Goal: Task Accomplishment & Management: Use online tool/utility

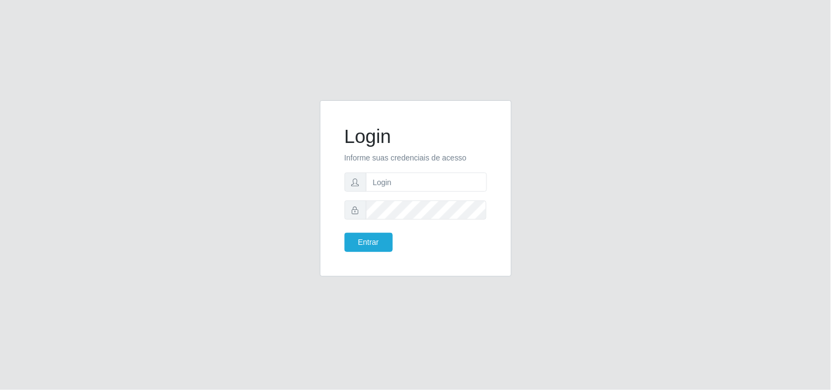
click at [473, 192] on form "Login Informe suas credenciais de acesso Entrar" at bounding box center [415, 188] width 142 height 127
click at [445, 181] on input "text" at bounding box center [426, 181] width 121 height 19
type input "biatriz@comprebem"
click at [344, 233] on button "Entrar" at bounding box center [368, 242] width 48 height 19
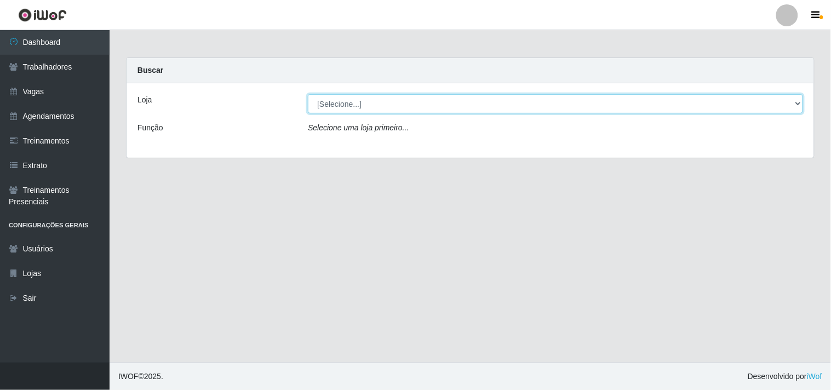
drag, startPoint x: 361, startPoint y: 99, endPoint x: 358, endPoint y: 112, distance: 14.1
click at [361, 102] on select "[Selecione...] Supermercado Compre Bem - Itabaiana" at bounding box center [555, 103] width 495 height 19
click at [308, 94] on select "[Selecione...] Supermercado Compre Bem - Itabaiana" at bounding box center [555, 103] width 495 height 19
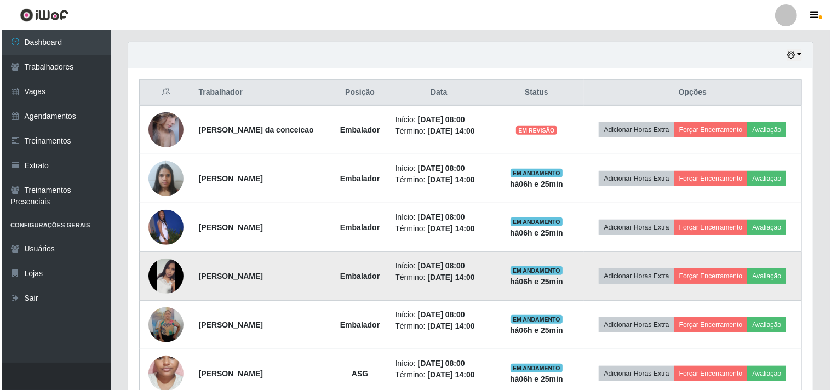
scroll to position [435, 0]
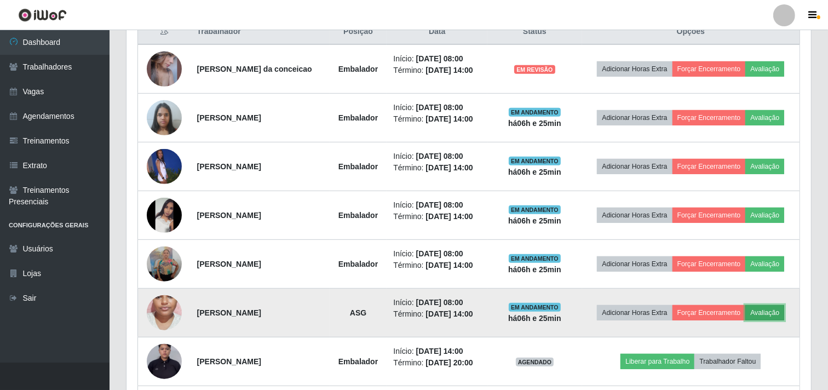
click at [765, 319] on button "Avaliação" at bounding box center [764, 312] width 39 height 15
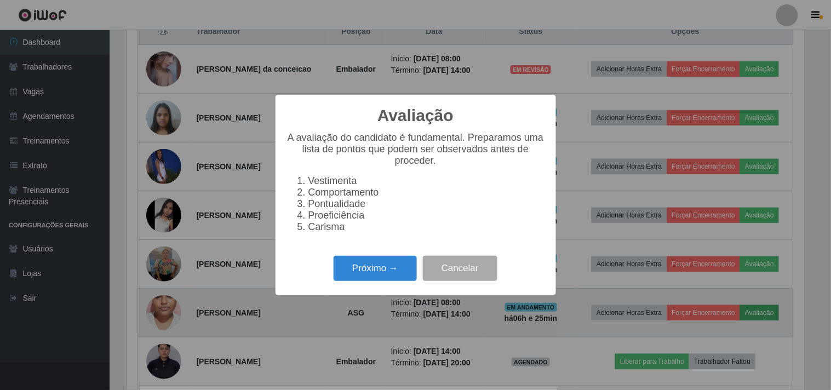
scroll to position [227, 677]
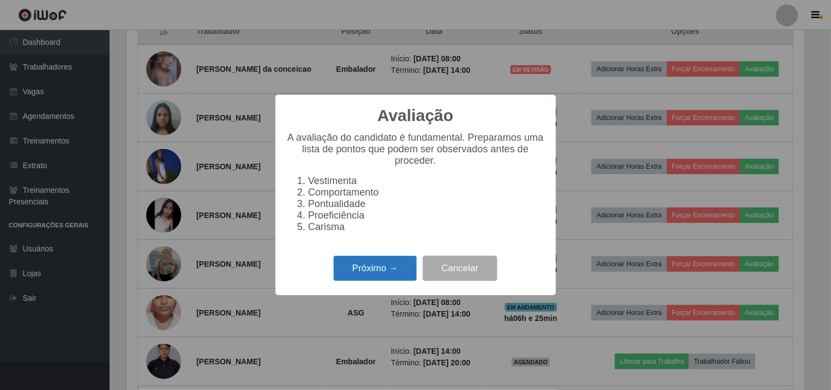
click at [410, 275] on button "Próximo →" at bounding box center [374, 269] width 83 height 26
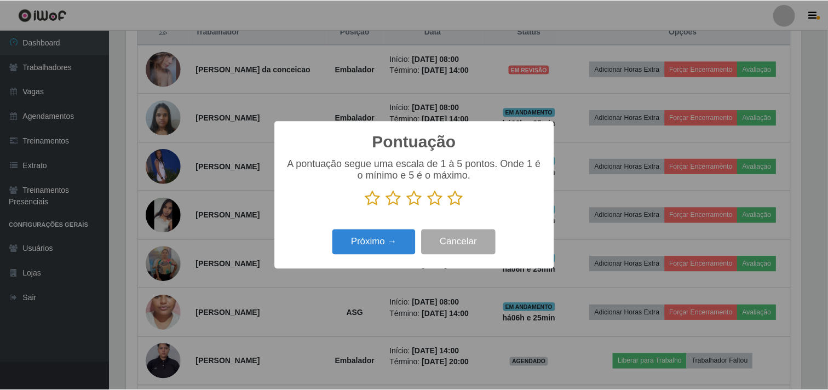
scroll to position [547319, 546868]
click at [456, 200] on icon at bounding box center [457, 198] width 15 height 16
click at [450, 206] on input "radio" at bounding box center [450, 206] width 0 height 0
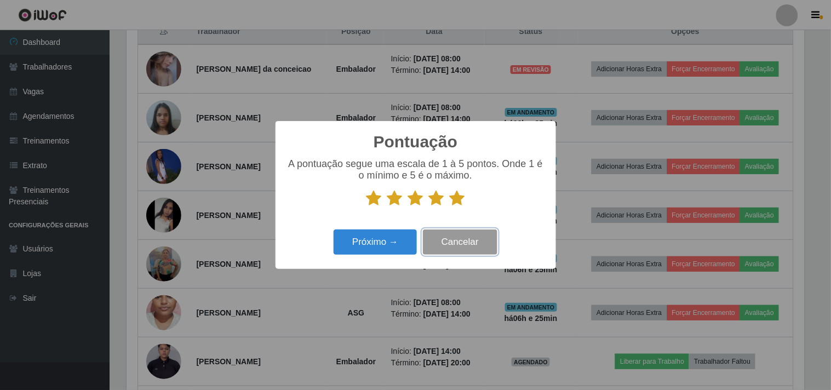
click at [440, 247] on button "Cancelar" at bounding box center [460, 242] width 74 height 26
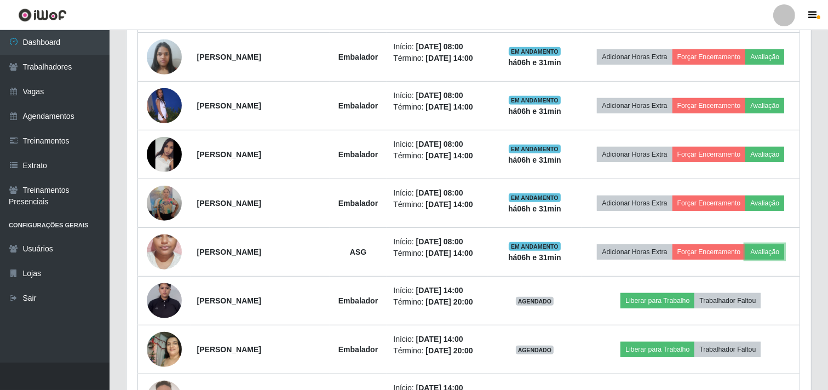
scroll to position [314, 0]
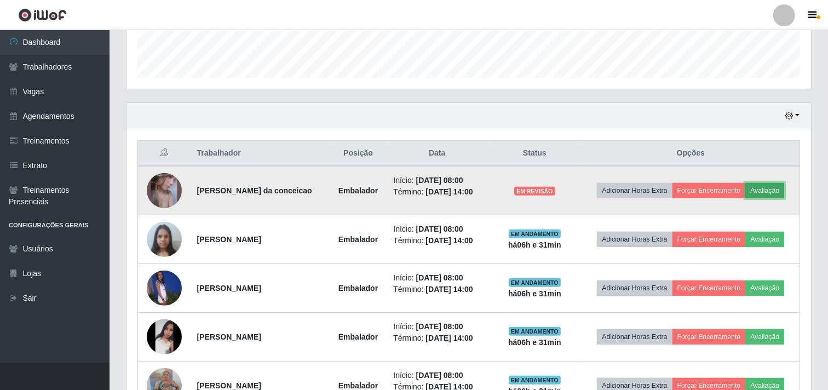
click at [768, 189] on button "Avaliação" at bounding box center [764, 190] width 39 height 15
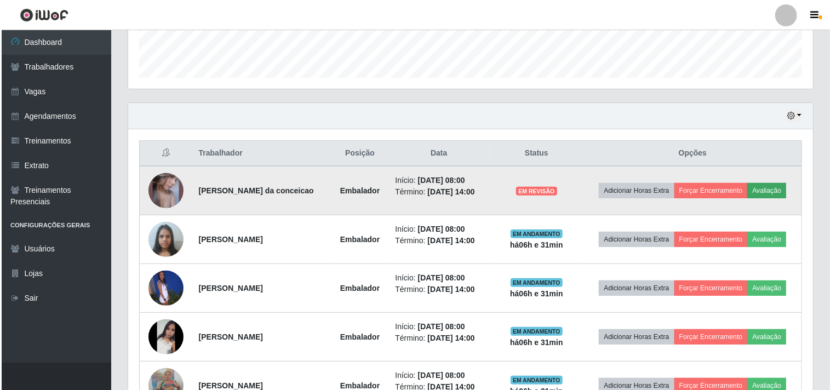
scroll to position [227, 677]
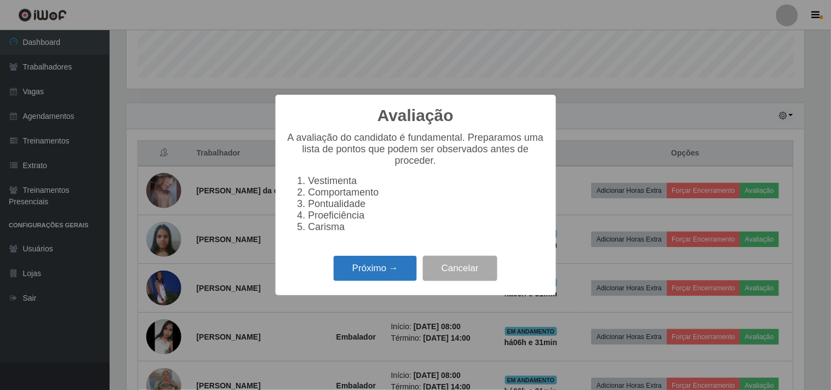
click at [388, 278] on button "Próximo →" at bounding box center [374, 269] width 83 height 26
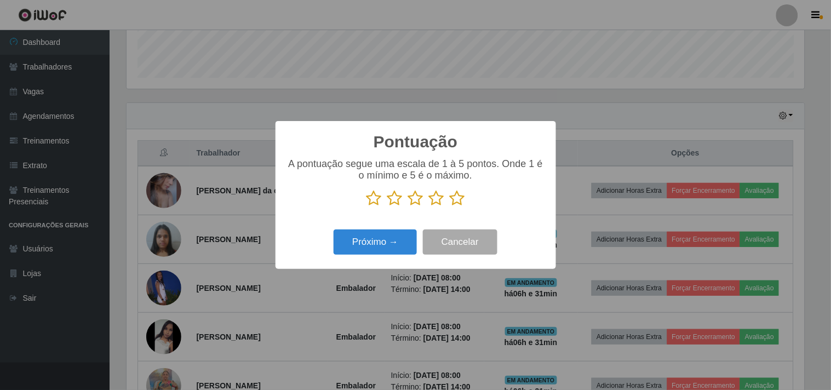
click at [453, 206] on icon at bounding box center [457, 198] width 15 height 16
click at [450, 206] on input "radio" at bounding box center [450, 206] width 0 height 0
click at [402, 241] on button "Próximo →" at bounding box center [374, 242] width 83 height 26
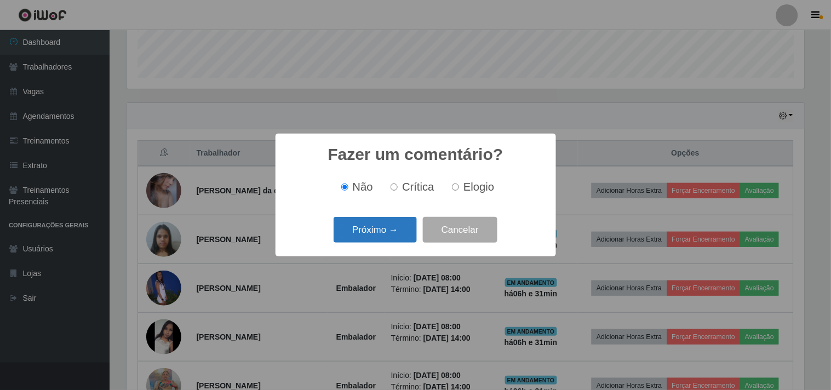
click at [402, 237] on button "Próximo →" at bounding box center [374, 230] width 83 height 26
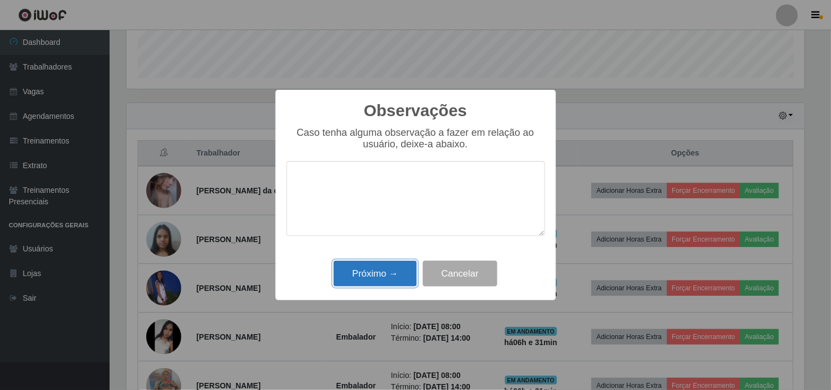
click at [385, 271] on button "Próximo →" at bounding box center [374, 274] width 83 height 26
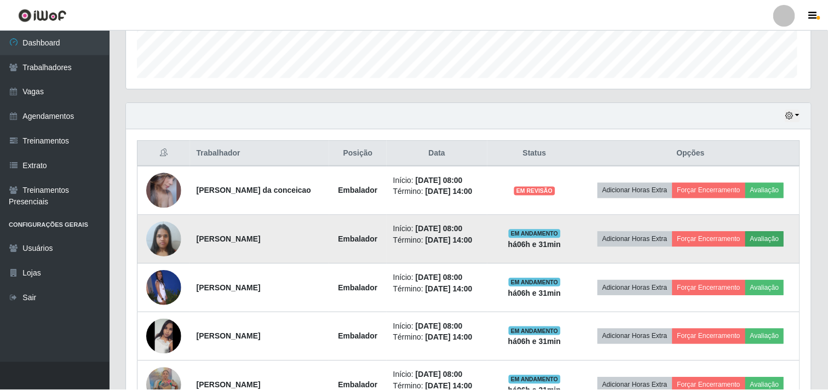
scroll to position [227, 684]
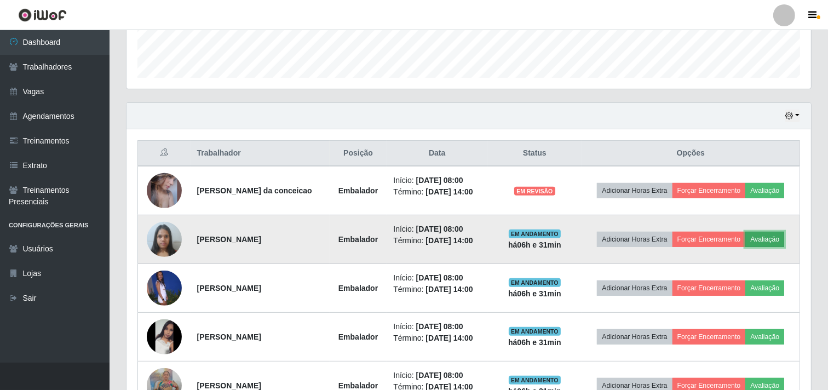
click at [770, 237] on button "Avaliação" at bounding box center [764, 239] width 39 height 15
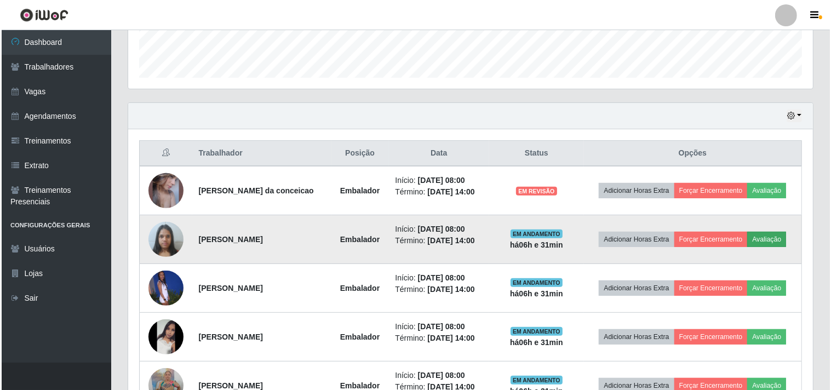
scroll to position [227, 677]
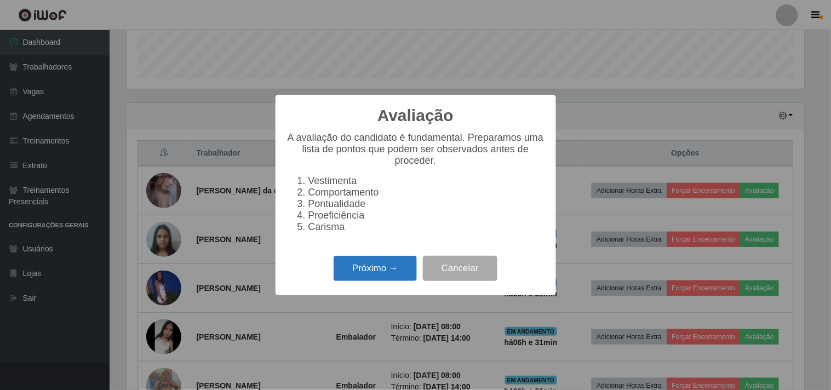
click at [371, 267] on button "Próximo →" at bounding box center [374, 269] width 83 height 26
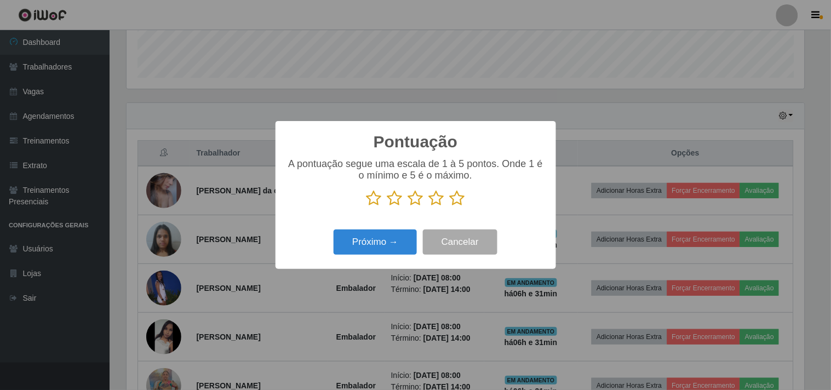
click at [453, 192] on icon at bounding box center [457, 198] width 15 height 16
click at [450, 206] on input "radio" at bounding box center [450, 206] width 0 height 0
click at [386, 241] on button "Próximo →" at bounding box center [374, 242] width 83 height 26
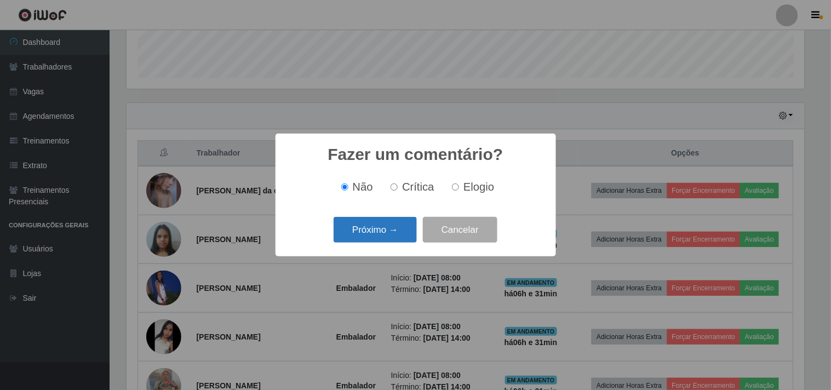
click at [383, 234] on button "Próximo →" at bounding box center [374, 230] width 83 height 26
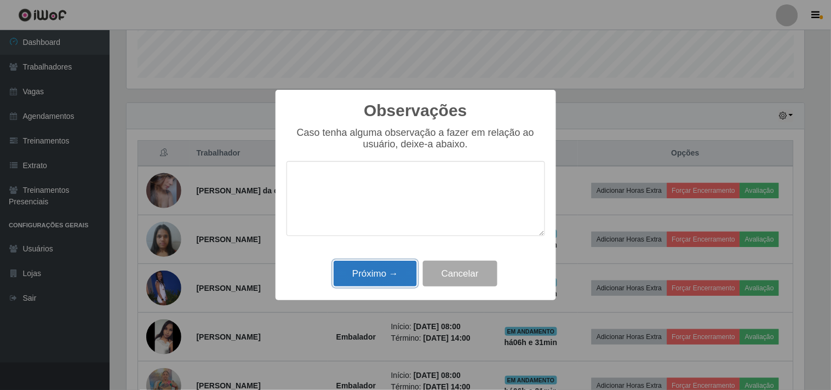
click at [380, 265] on button "Próximo →" at bounding box center [374, 274] width 83 height 26
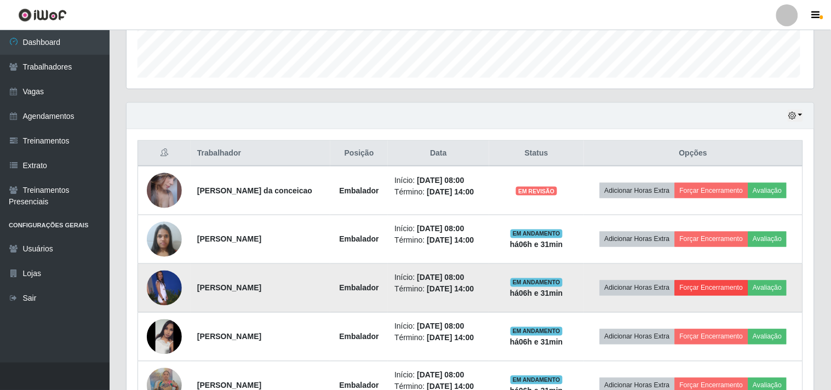
scroll to position [227, 684]
click at [773, 289] on button "Avaliação" at bounding box center [764, 287] width 39 height 15
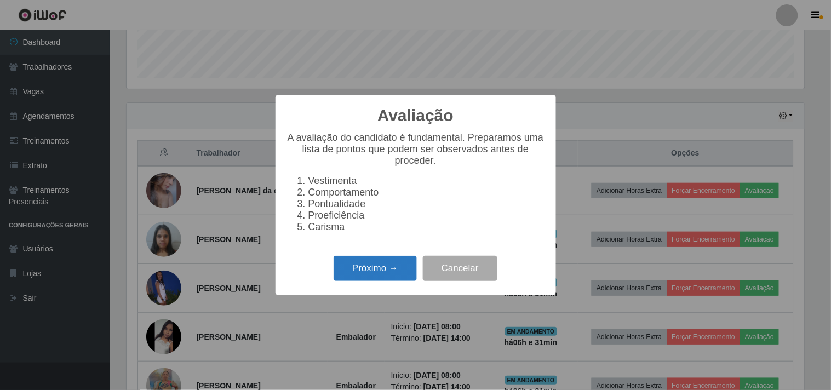
click at [383, 280] on button "Próximo →" at bounding box center [374, 269] width 83 height 26
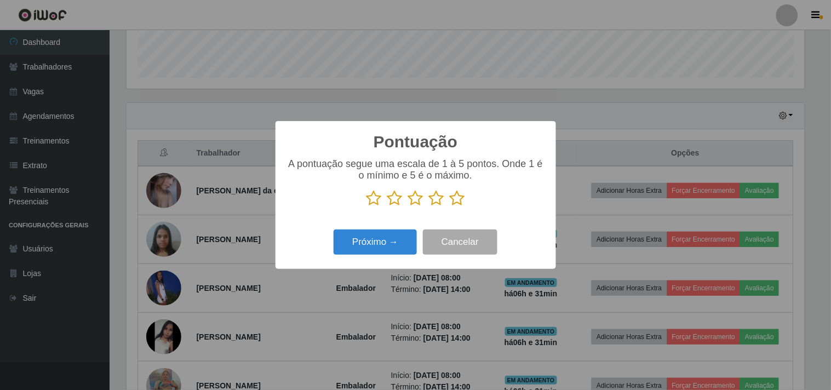
scroll to position [547319, 546868]
click at [462, 204] on icon at bounding box center [457, 198] width 15 height 16
click at [450, 206] on input "radio" at bounding box center [450, 206] width 0 height 0
click at [365, 240] on button "Próximo →" at bounding box center [374, 242] width 83 height 26
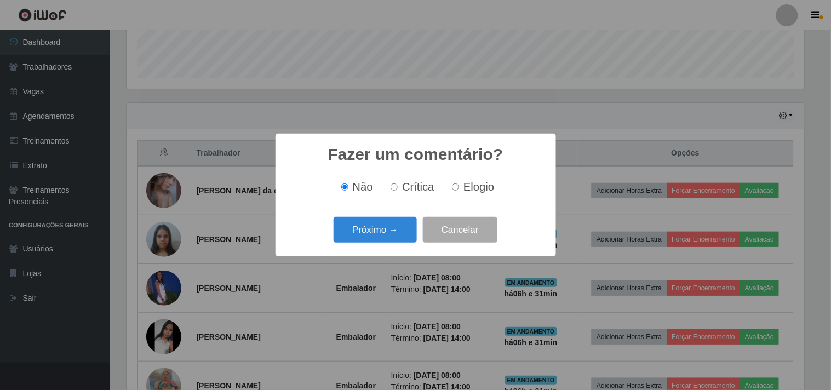
click at [382, 236] on button "Próximo →" at bounding box center [374, 230] width 83 height 26
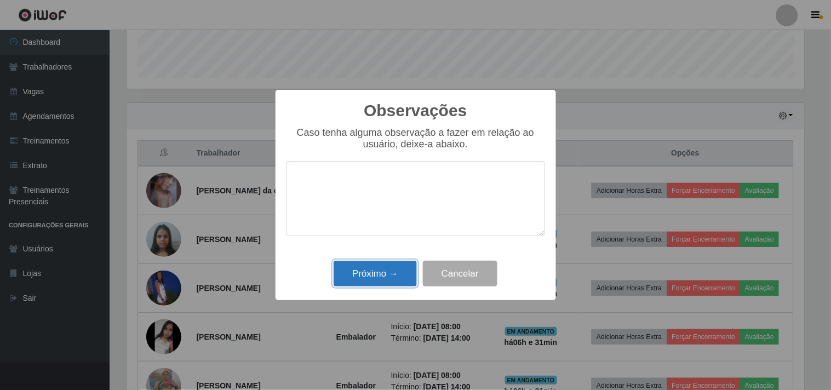
click at [387, 279] on button "Próximo →" at bounding box center [374, 274] width 83 height 26
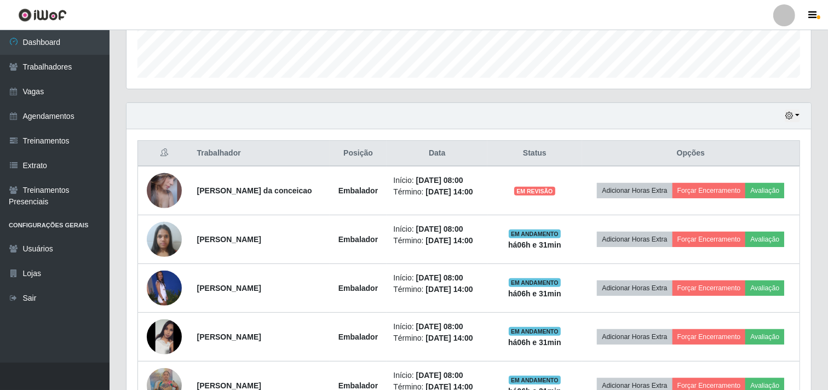
scroll to position [227, 684]
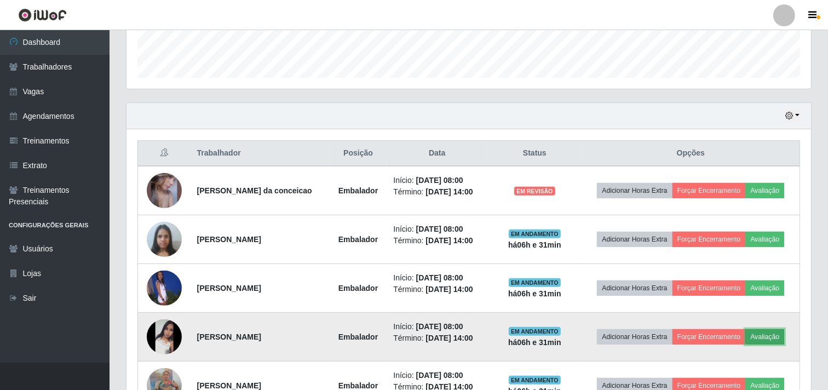
click at [782, 338] on button "Avaliação" at bounding box center [764, 336] width 39 height 15
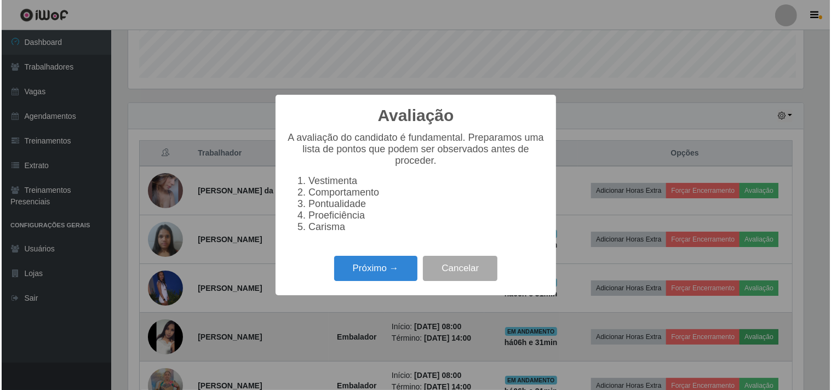
scroll to position [227, 677]
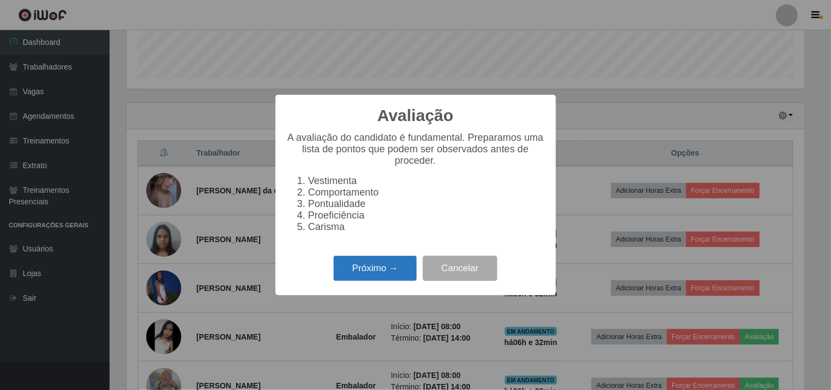
click at [414, 273] on button "Próximo →" at bounding box center [374, 269] width 83 height 26
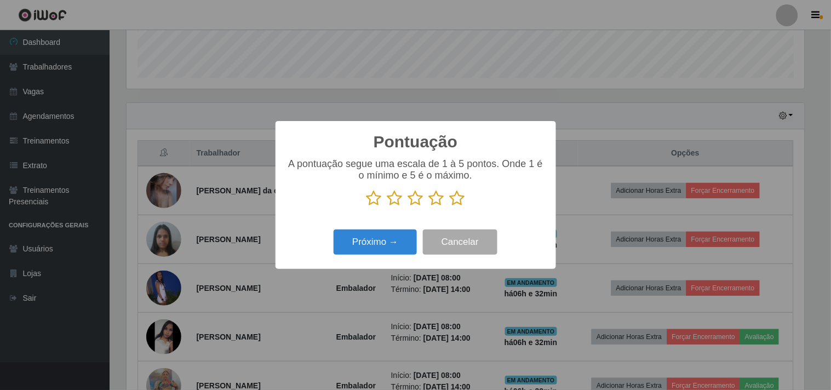
scroll to position [547319, 546868]
drag, startPoint x: 457, startPoint y: 201, endPoint x: 407, endPoint y: 243, distance: 64.5
click at [457, 203] on icon at bounding box center [457, 198] width 15 height 16
click at [450, 206] on input "radio" at bounding box center [450, 206] width 0 height 0
click at [385, 249] on button "Próximo →" at bounding box center [374, 242] width 83 height 26
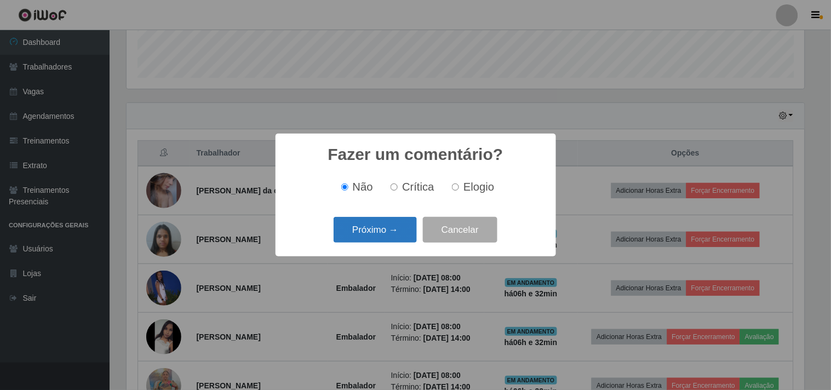
click at [385, 238] on button "Próximo →" at bounding box center [374, 230] width 83 height 26
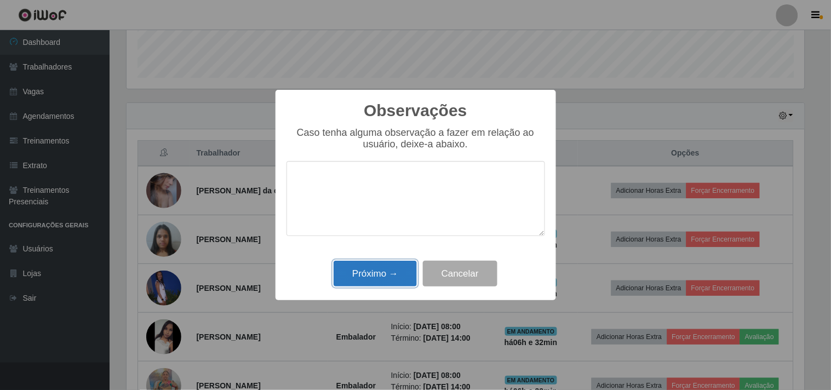
click at [393, 276] on button "Próximo →" at bounding box center [374, 274] width 83 height 26
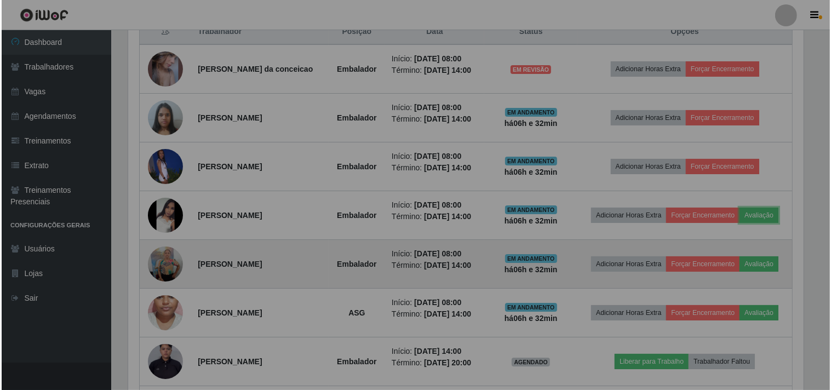
scroll to position [227, 684]
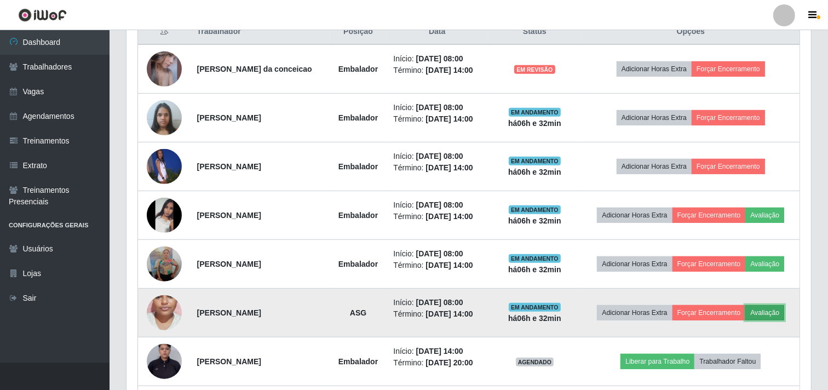
click at [779, 308] on button "Avaliação" at bounding box center [764, 312] width 39 height 15
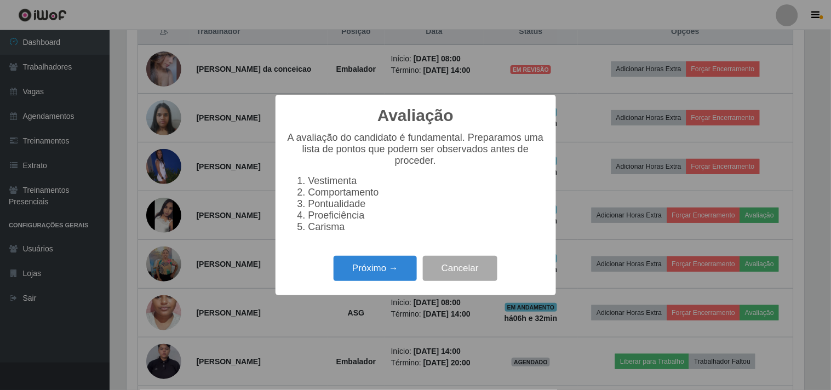
scroll to position [227, 677]
click at [378, 277] on button "Próximo →" at bounding box center [374, 269] width 83 height 26
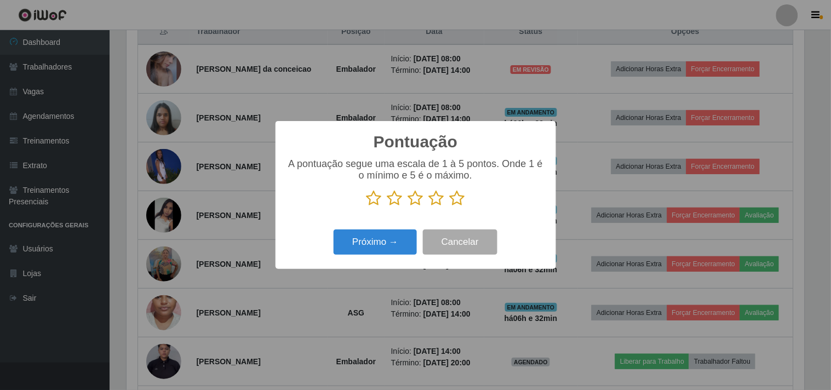
click at [461, 203] on icon at bounding box center [457, 198] width 15 height 16
click at [450, 206] on input "radio" at bounding box center [450, 206] width 0 height 0
click at [378, 247] on button "Próximo →" at bounding box center [374, 242] width 83 height 26
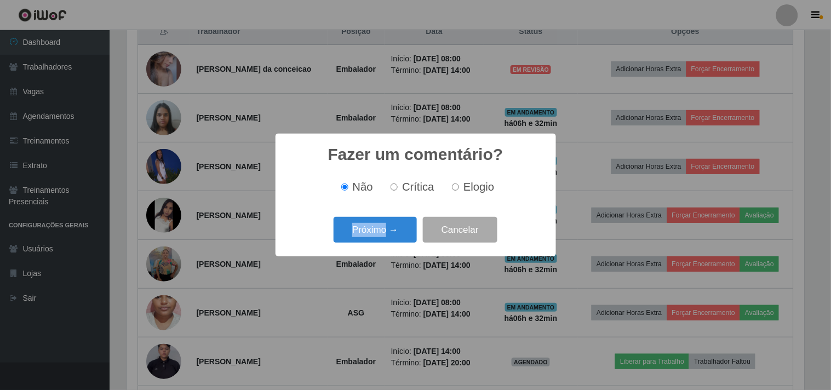
click at [378, 245] on div "Fazer um comentário? × Não Crítica Elogio Próximo → Cancelar" at bounding box center [415, 195] width 280 height 123
click at [378, 244] on div "Próximo → Cancelar" at bounding box center [415, 229] width 258 height 31
click at [378, 240] on button "Próximo →" at bounding box center [374, 230] width 83 height 26
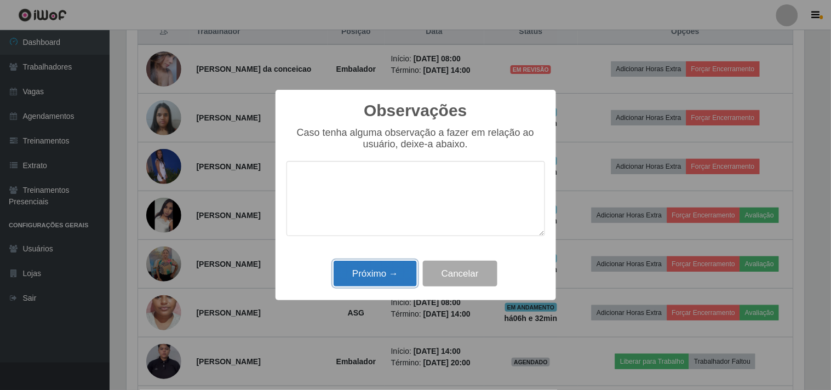
click at [370, 272] on button "Próximo →" at bounding box center [374, 274] width 83 height 26
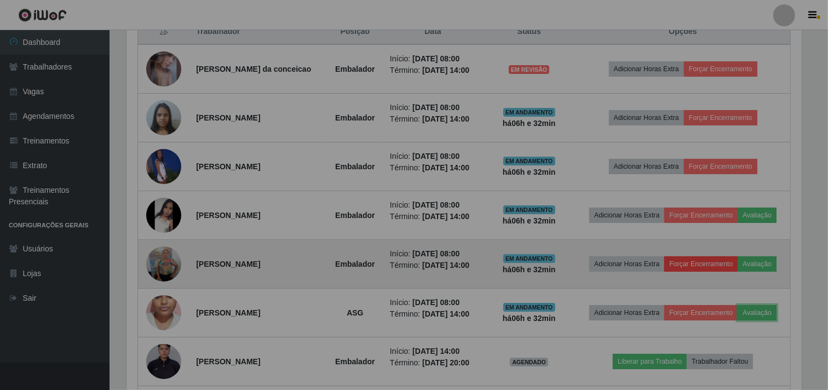
scroll to position [227, 684]
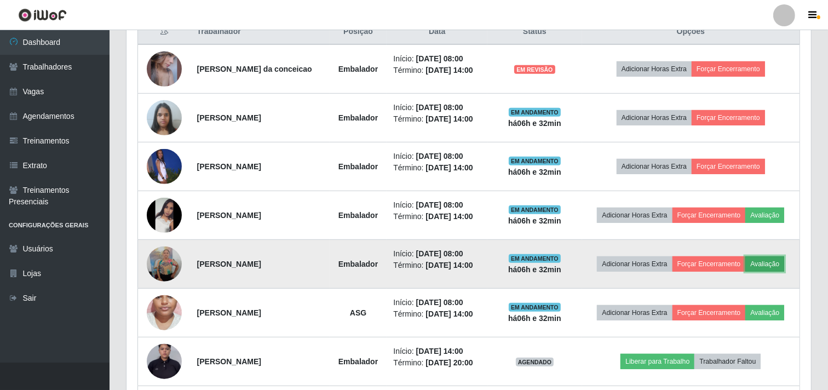
click at [773, 263] on button "Avaliação" at bounding box center [764, 263] width 39 height 15
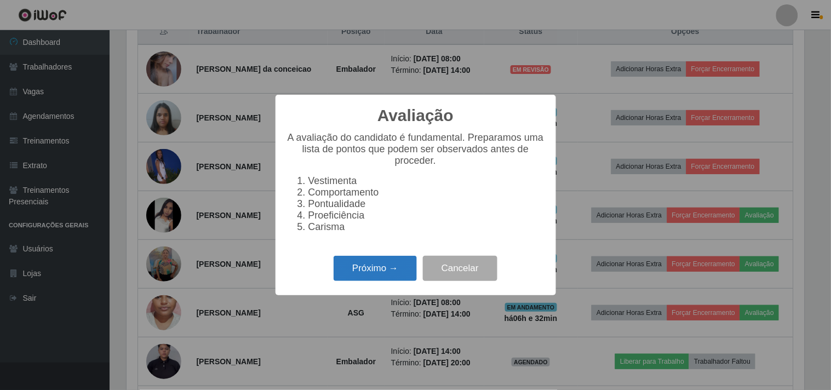
click at [364, 268] on button "Próximo →" at bounding box center [374, 269] width 83 height 26
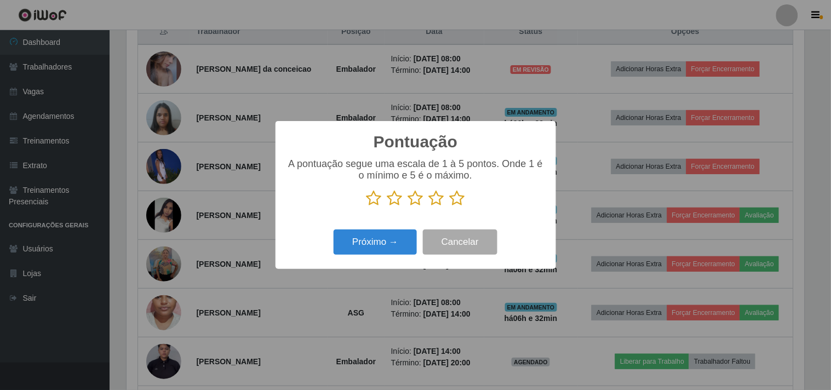
drag, startPoint x: 462, startPoint y: 200, endPoint x: 457, endPoint y: 204, distance: 6.7
click at [461, 200] on icon at bounding box center [457, 198] width 15 height 16
click at [450, 206] on input "radio" at bounding box center [450, 206] width 0 height 0
click at [389, 238] on button "Próximo →" at bounding box center [374, 242] width 83 height 26
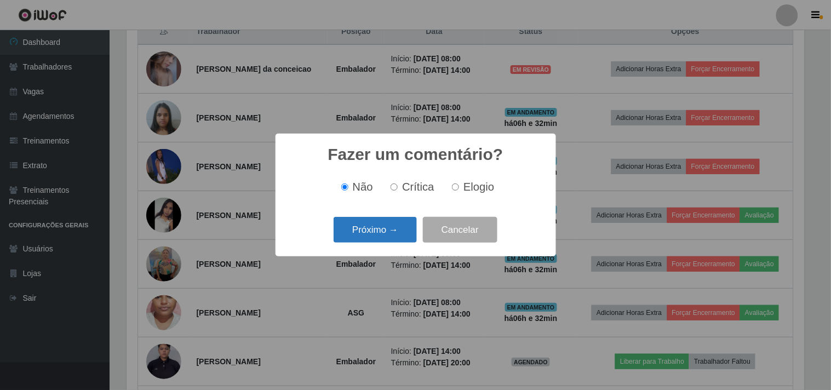
click at [386, 226] on button "Próximo →" at bounding box center [374, 230] width 83 height 26
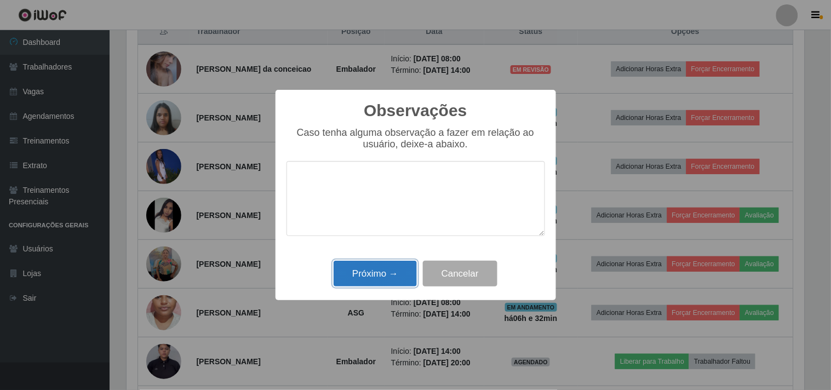
click at [395, 267] on button "Próximo →" at bounding box center [374, 274] width 83 height 26
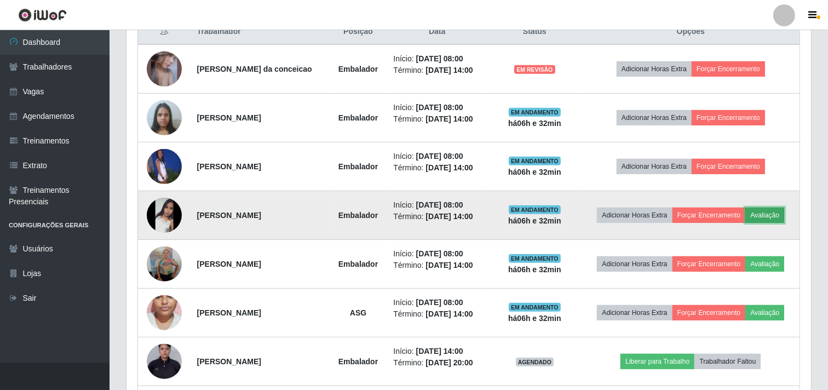
click at [780, 212] on button "Avaliação" at bounding box center [764, 215] width 39 height 15
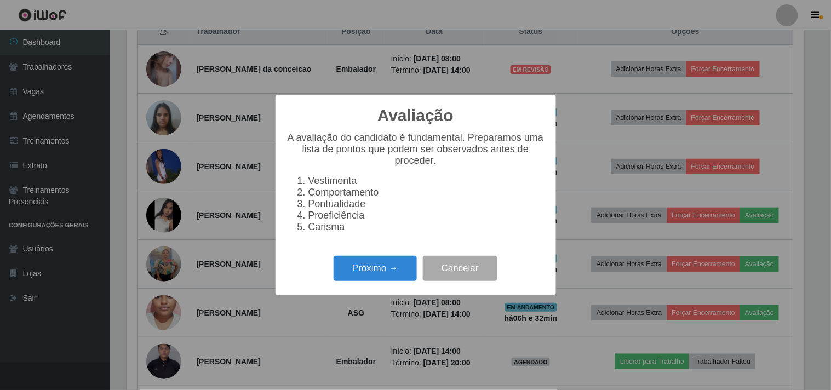
click at [420, 266] on div "Próximo → Cancelar" at bounding box center [415, 267] width 258 height 31
click at [417, 266] on button "Próximo →" at bounding box center [374, 269] width 83 height 26
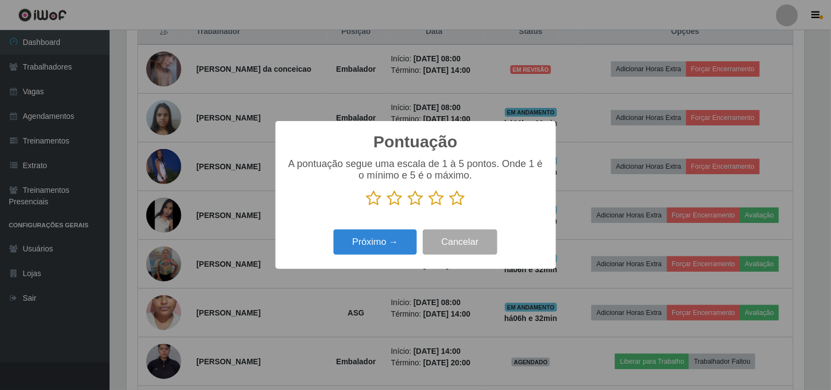
click at [460, 201] on icon at bounding box center [457, 198] width 15 height 16
click at [450, 206] on input "radio" at bounding box center [450, 206] width 0 height 0
click at [387, 251] on button "Próximo →" at bounding box center [374, 242] width 83 height 26
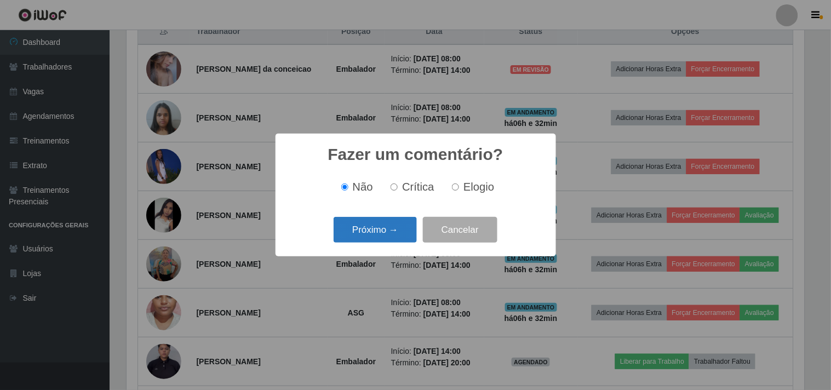
click at [379, 236] on button "Próximo →" at bounding box center [374, 230] width 83 height 26
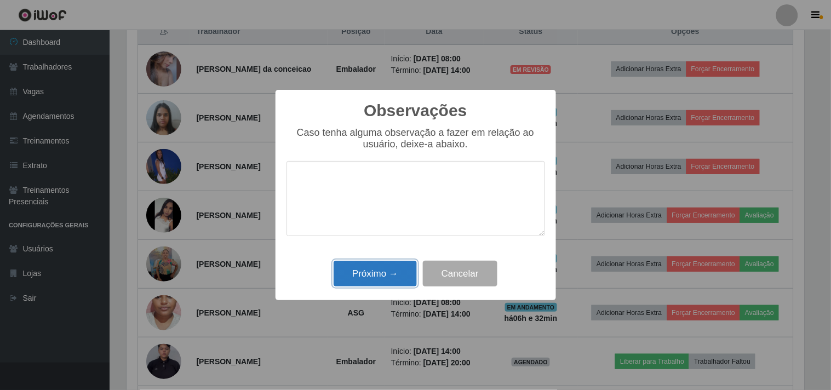
drag, startPoint x: 386, startPoint y: 268, endPoint x: 447, endPoint y: 227, distance: 73.4
click at [390, 266] on button "Próximo →" at bounding box center [374, 274] width 83 height 26
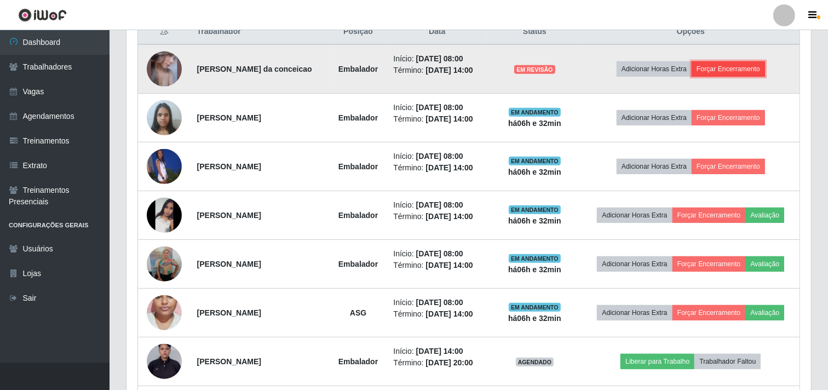
click at [752, 67] on button "Forçar Encerramento" at bounding box center [728, 68] width 73 height 15
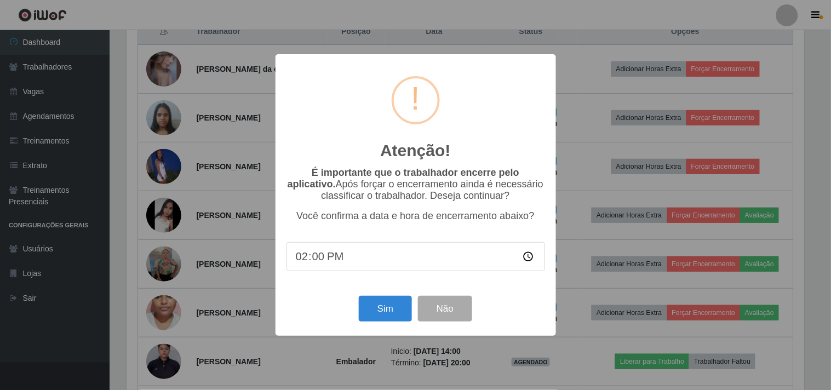
click at [385, 296] on div "Sim Não" at bounding box center [415, 308] width 258 height 31
click at [382, 303] on button "Sim" at bounding box center [385, 309] width 53 height 26
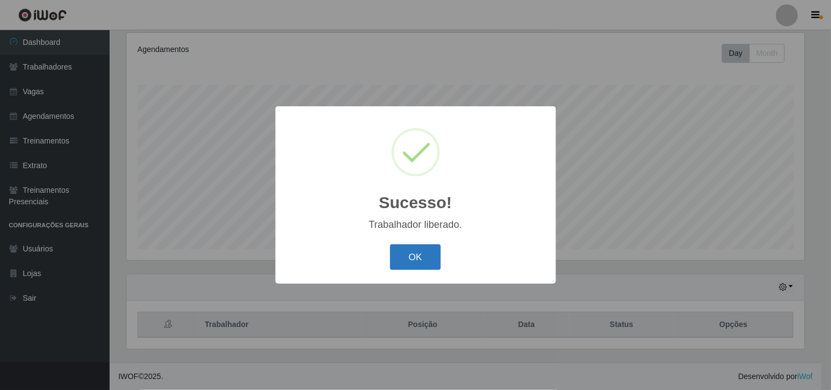
click at [411, 265] on button "OK" at bounding box center [415, 257] width 51 height 26
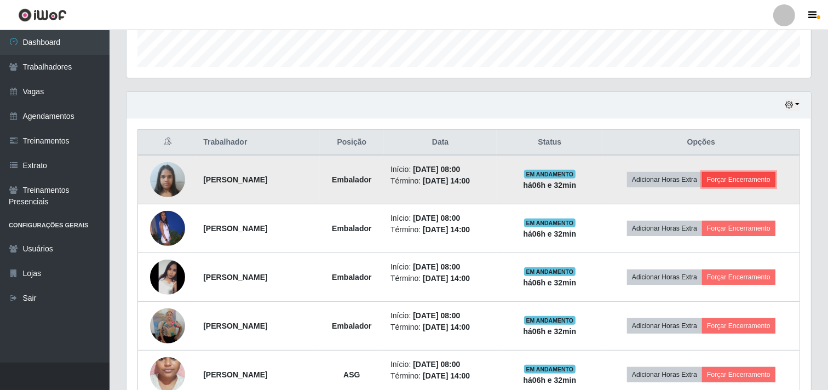
click at [757, 181] on button "Forçar Encerramento" at bounding box center [738, 179] width 73 height 15
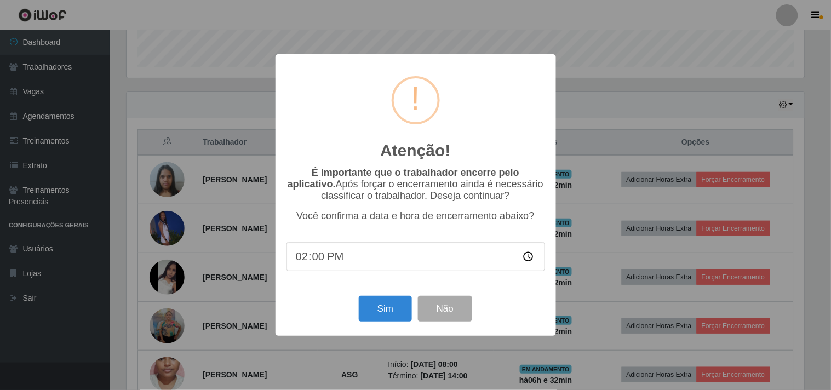
click at [384, 327] on div "Atenção! × É importante que o trabalhador encerre pelo aplicativo. Após forçar …" at bounding box center [415, 194] width 280 height 281
click at [385, 324] on div "Sim Não" at bounding box center [415, 308] width 258 height 31
click at [390, 313] on button "Sim" at bounding box center [385, 309] width 53 height 26
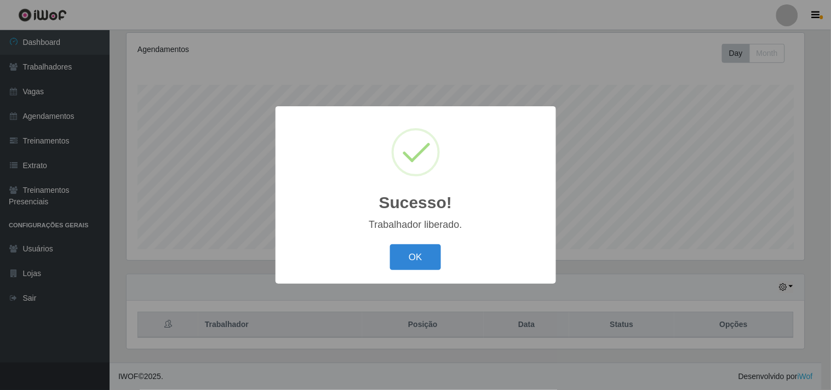
drag, startPoint x: 410, startPoint y: 290, endPoint x: 417, endPoint y: 262, distance: 29.3
click at [410, 289] on div "Sucesso! × Trabalhador liberado. OK Cancel" at bounding box center [415, 195] width 831 height 390
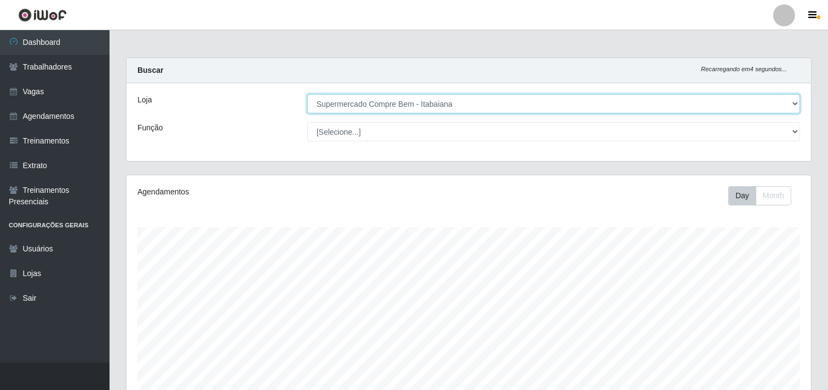
drag, startPoint x: 427, startPoint y: 111, endPoint x: 426, endPoint y: 94, distance: 17.0
click at [426, 100] on select "[Selecione...] Supermercado Compre Bem - Itabaiana" at bounding box center [553, 103] width 493 height 19
click at [308, 94] on select "[Selecione...] Supermercado Compre Bem - Itabaiana" at bounding box center [553, 103] width 493 height 19
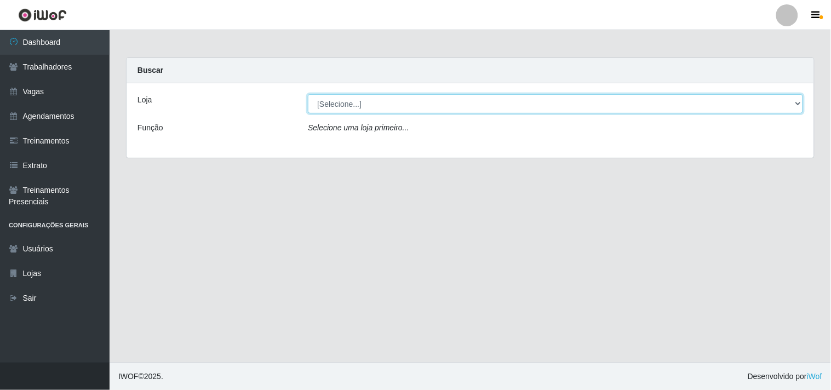
click at [414, 110] on select "[Selecione...] Supermercado Compre Bem - Itabaiana" at bounding box center [555, 103] width 495 height 19
select select "264"
click at [308, 94] on select "[Selecione...] Supermercado Compre Bem - Itabaiana" at bounding box center [555, 103] width 495 height 19
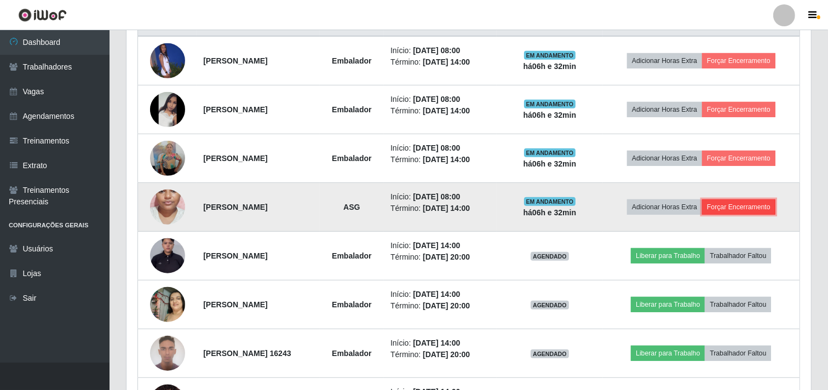
click at [743, 214] on button "Forçar Encerramento" at bounding box center [738, 206] width 73 height 15
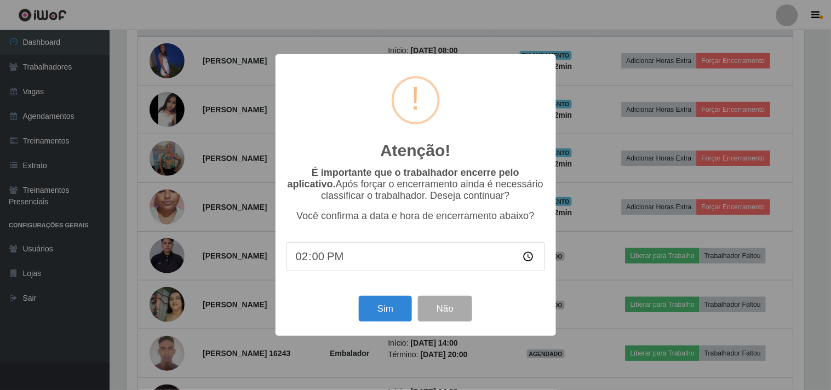
click at [743, 206] on div "Atenção! × É importante que o trabalhador encerre pelo aplicativo. Após forçar …" at bounding box center [415, 195] width 831 height 390
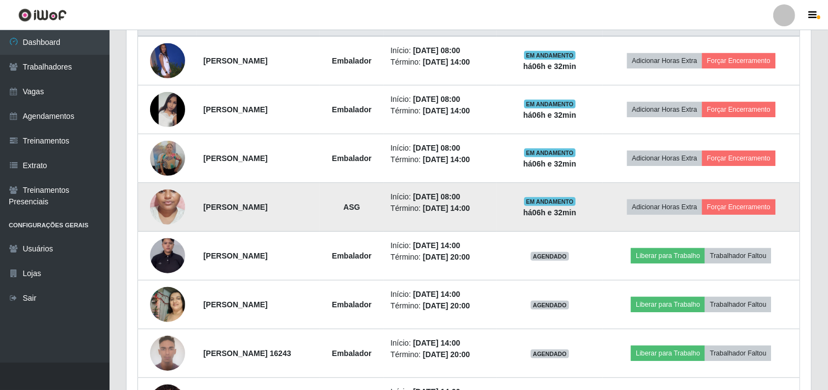
click at [746, 215] on td "Adicionar Horas Extra Forçar Encerramento" at bounding box center [701, 207] width 197 height 49
click at [747, 209] on button "Forçar Encerramento" at bounding box center [738, 206] width 73 height 15
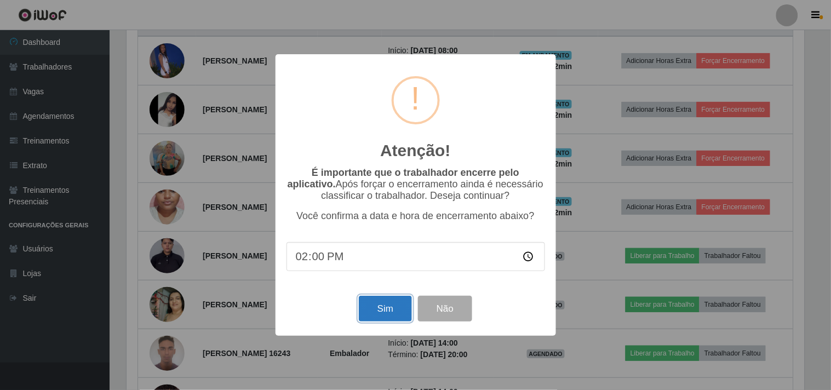
click at [393, 314] on button "Sim" at bounding box center [385, 309] width 53 height 26
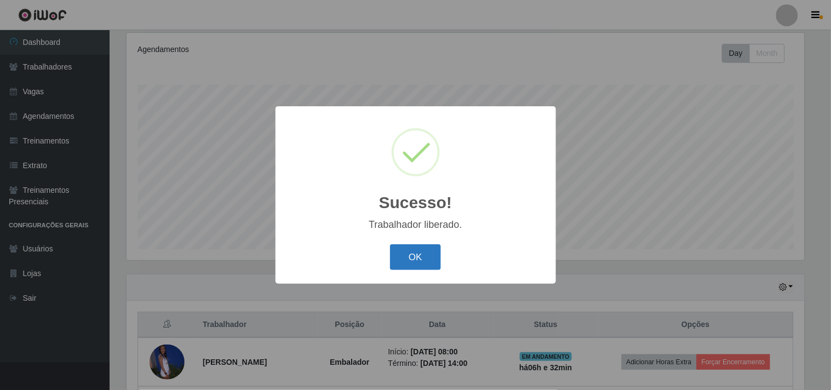
click at [429, 255] on button "OK" at bounding box center [415, 257] width 51 height 26
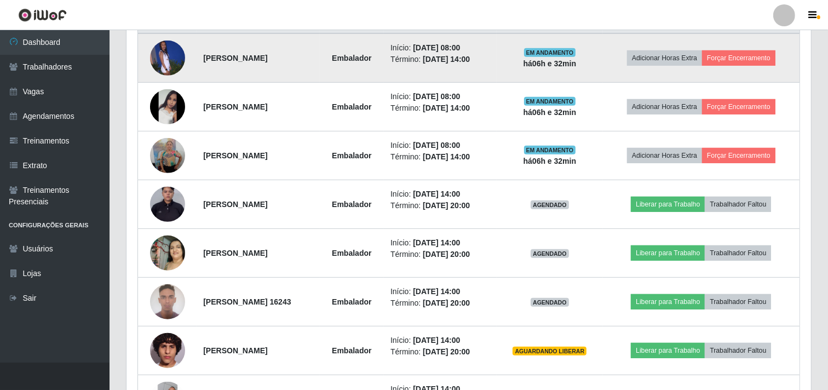
click at [740, 66] on td "Adicionar Horas Extra Forçar Encerramento" at bounding box center [701, 57] width 197 height 49
click at [740, 59] on button "Forçar Encerramento" at bounding box center [738, 57] width 73 height 15
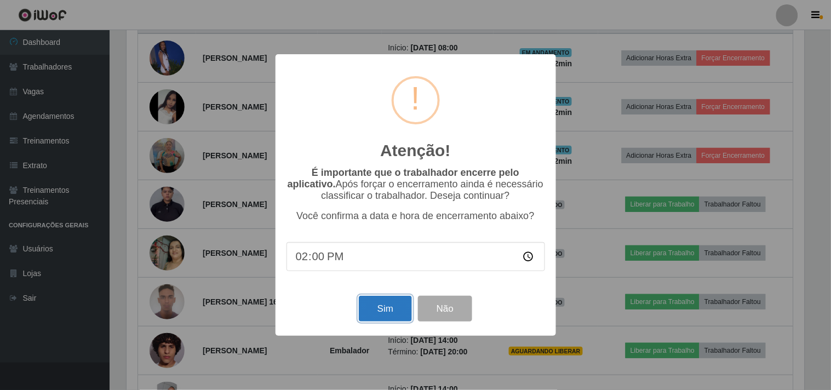
click at [373, 309] on button "Sim" at bounding box center [385, 309] width 53 height 26
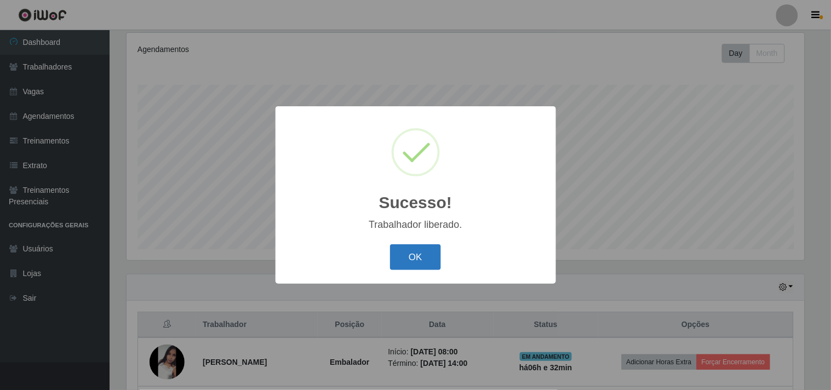
click at [411, 261] on button "OK" at bounding box center [415, 257] width 51 height 26
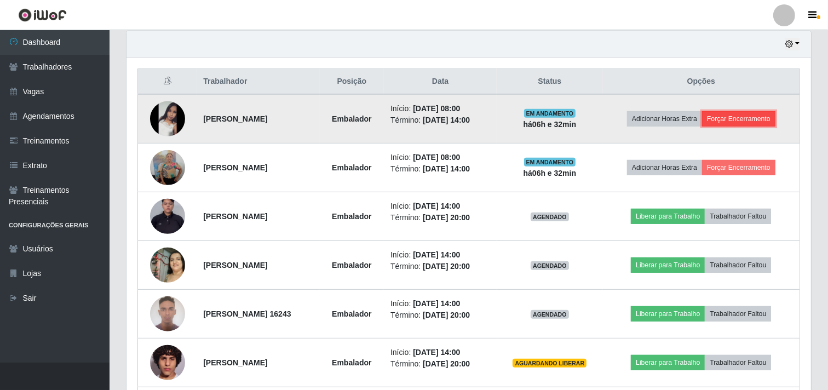
click at [749, 124] on button "Forçar Encerramento" at bounding box center [738, 118] width 73 height 15
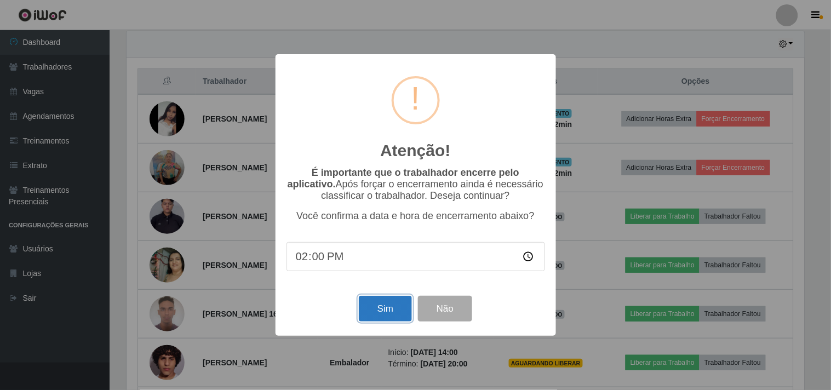
click at [396, 307] on button "Sim" at bounding box center [385, 309] width 53 height 26
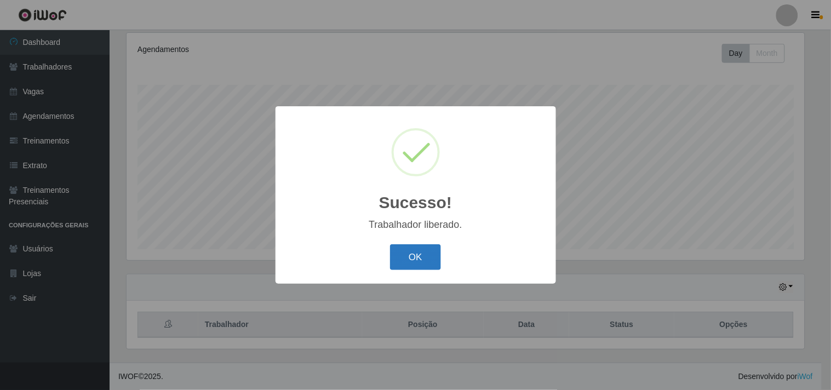
click at [399, 255] on button "OK" at bounding box center [415, 257] width 51 height 26
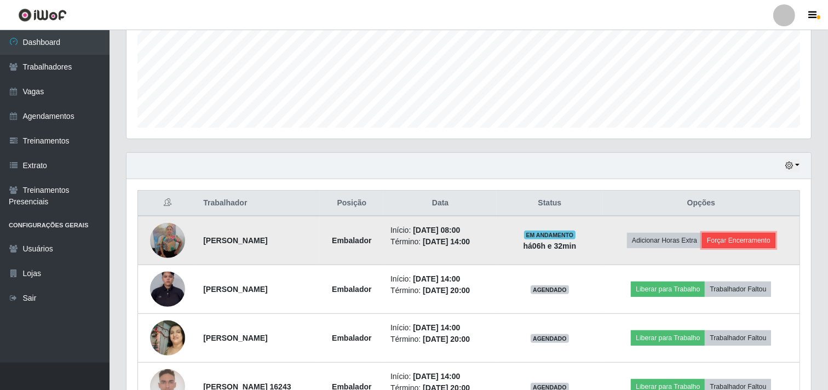
click at [746, 233] on button "Forçar Encerramento" at bounding box center [738, 240] width 73 height 15
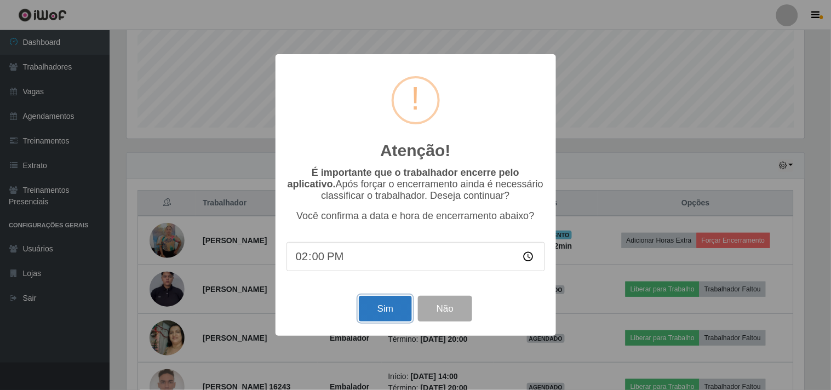
click at [385, 310] on button "Sim" at bounding box center [385, 309] width 53 height 26
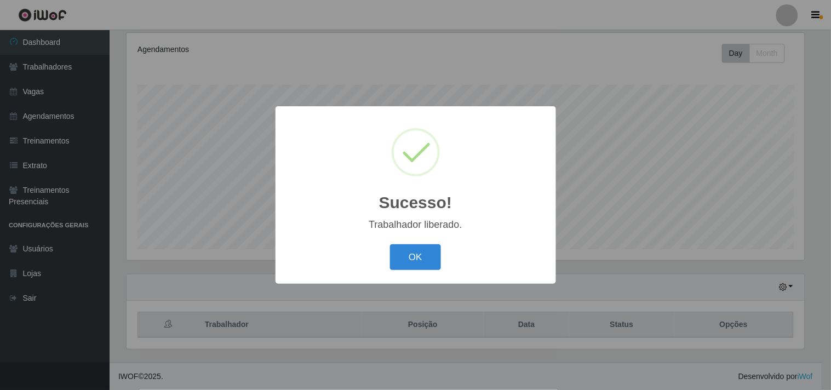
click at [434, 252] on button "OK" at bounding box center [415, 257] width 51 height 26
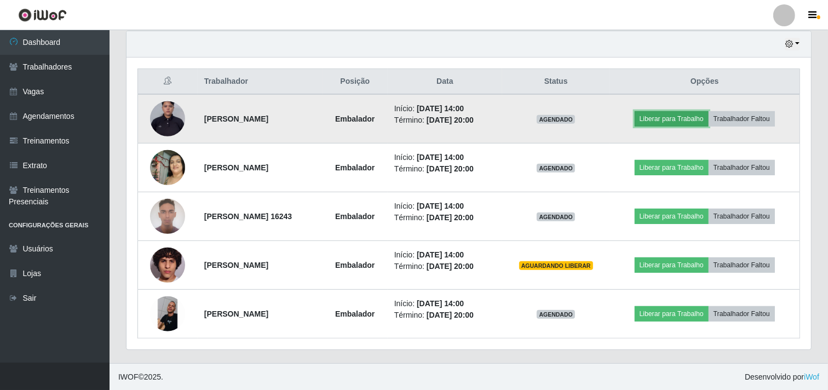
click at [672, 123] on button "Liberar para Trabalho" at bounding box center [672, 118] width 74 height 15
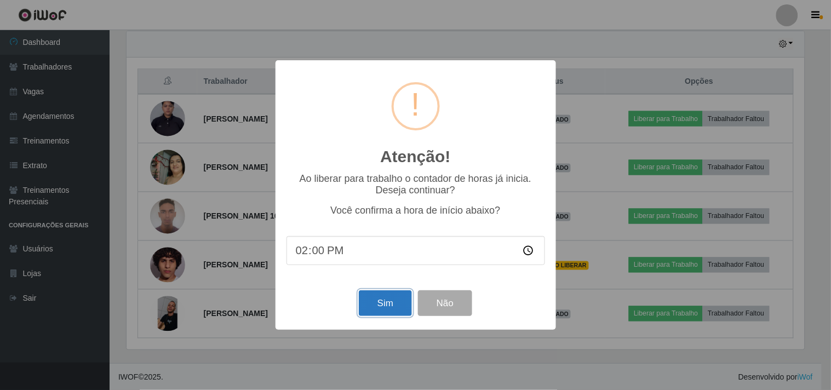
click at [398, 303] on button "Sim" at bounding box center [385, 303] width 53 height 26
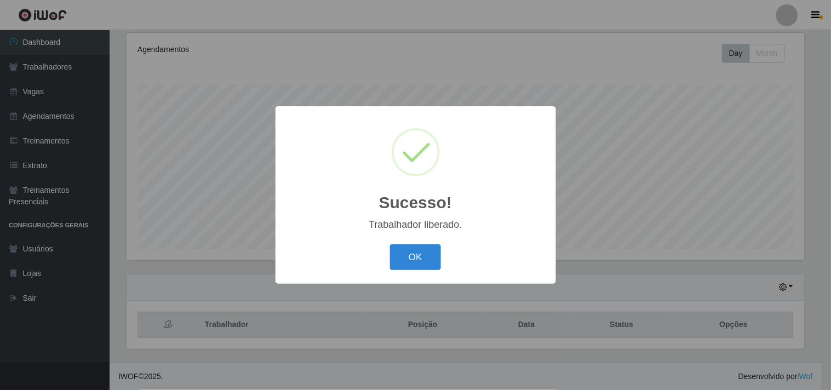
click at [426, 241] on div "OK Cancel" at bounding box center [415, 256] width 258 height 31
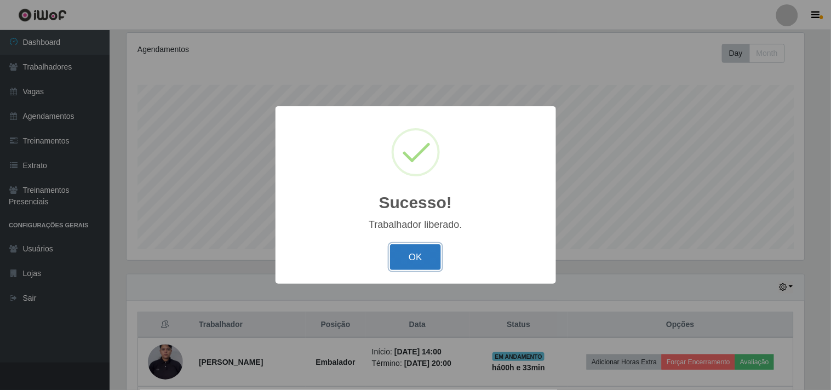
click at [423, 246] on button "OK" at bounding box center [415, 257] width 51 height 26
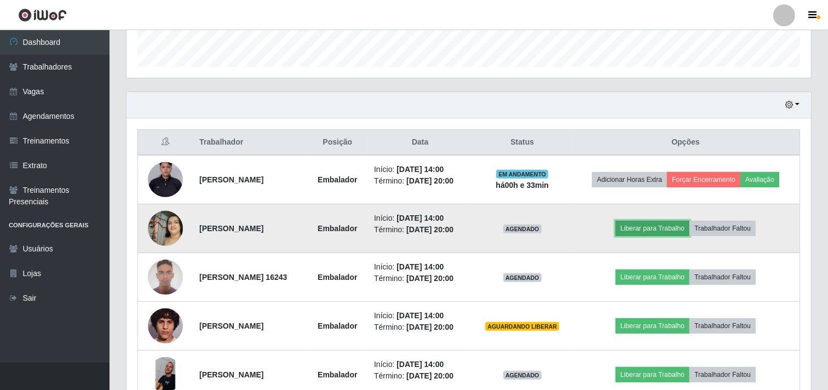
click at [649, 236] on button "Liberar para Trabalho" at bounding box center [652, 228] width 74 height 15
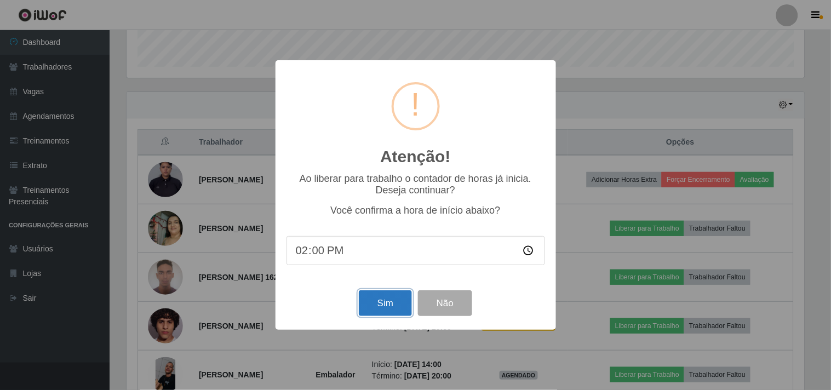
click at [368, 307] on button "Sim" at bounding box center [385, 303] width 53 height 26
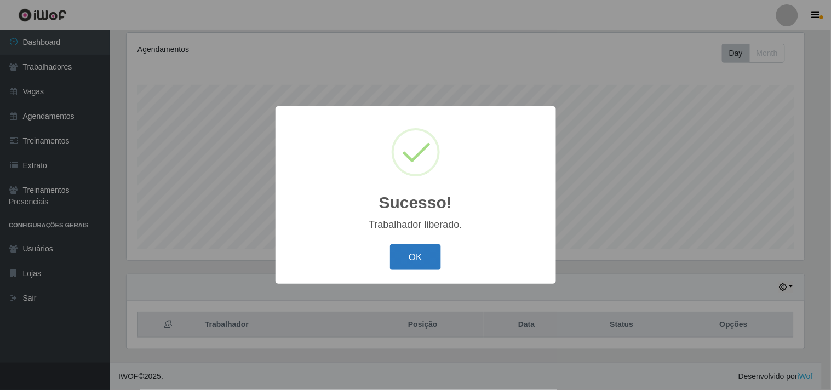
click at [415, 260] on button "OK" at bounding box center [415, 257] width 51 height 26
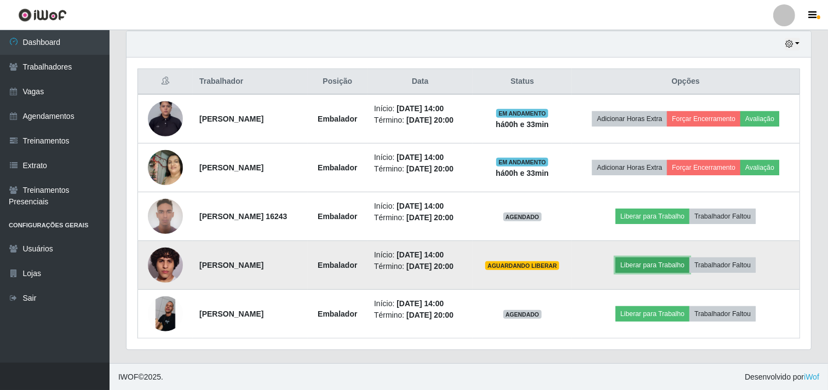
click at [665, 264] on button "Liberar para Trabalho" at bounding box center [652, 264] width 74 height 15
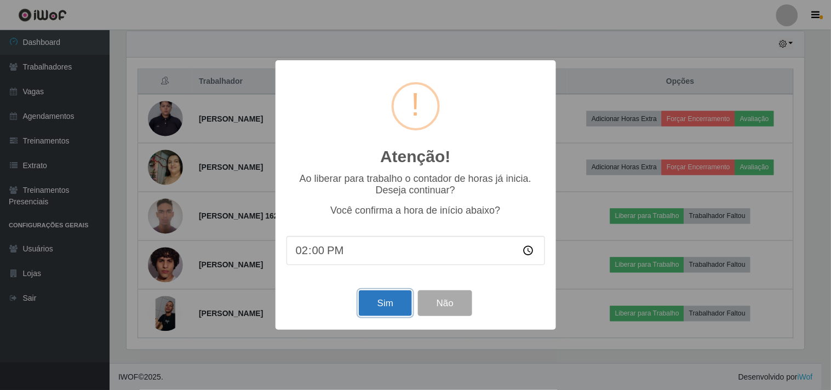
click at [376, 300] on button "Sim" at bounding box center [385, 303] width 53 height 26
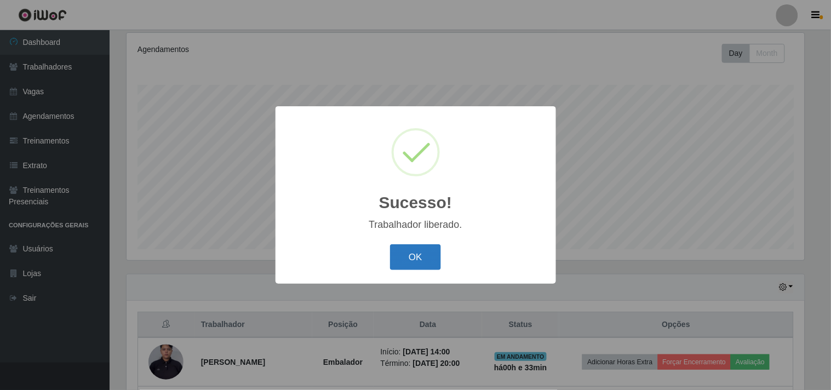
click at [426, 250] on button "OK" at bounding box center [415, 257] width 51 height 26
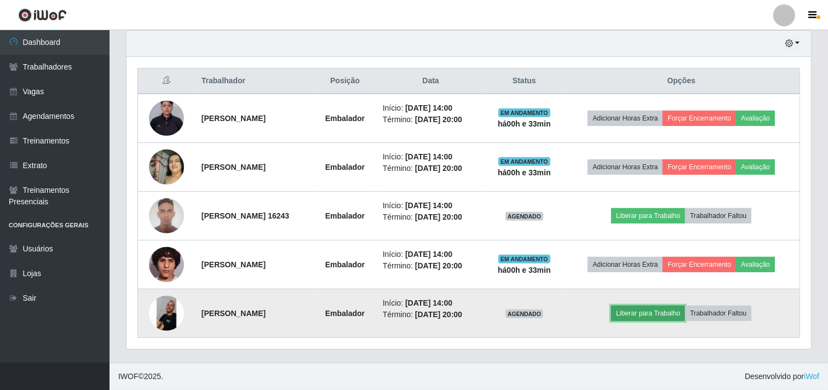
click at [644, 310] on button "Liberar para Trabalho" at bounding box center [648, 313] width 74 height 15
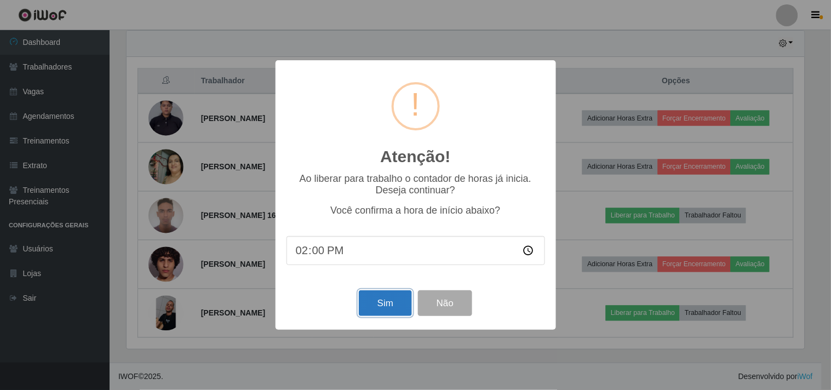
click at [391, 306] on button "Sim" at bounding box center [385, 303] width 53 height 26
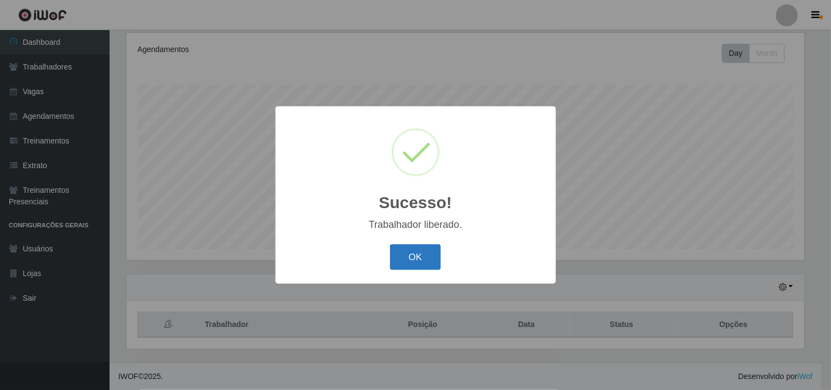
click at [418, 258] on button "OK" at bounding box center [415, 257] width 51 height 26
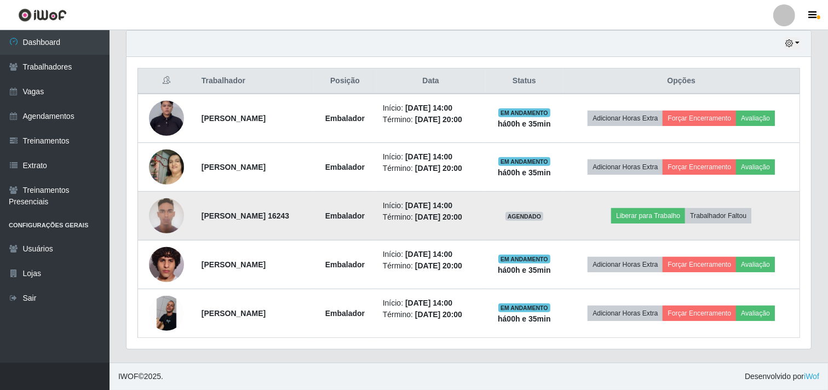
click at [167, 216] on img at bounding box center [166, 215] width 35 height 47
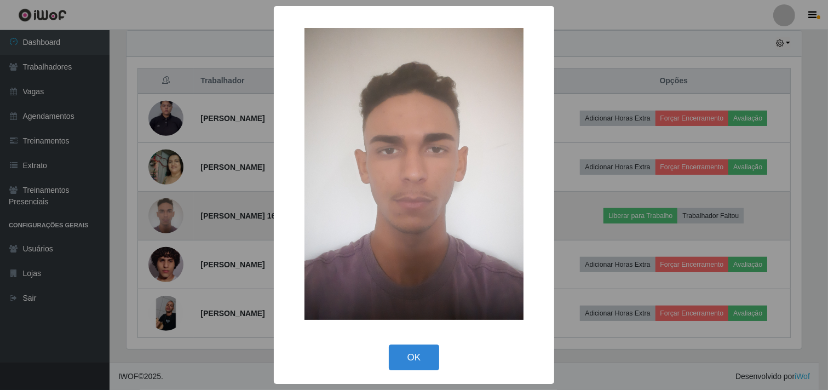
scroll to position [227, 677]
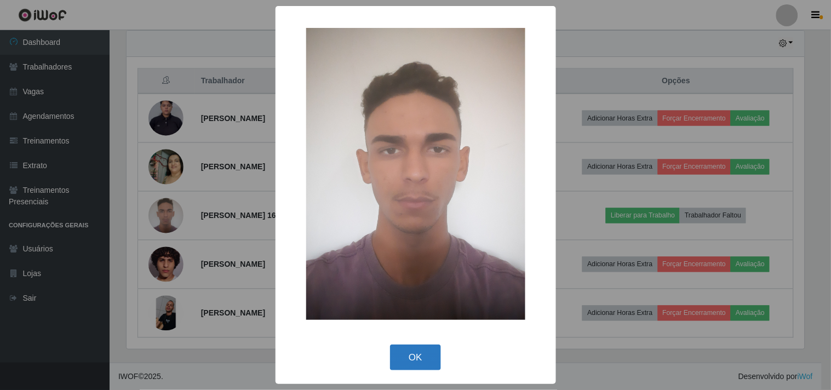
click at [429, 368] on button "OK" at bounding box center [415, 357] width 51 height 26
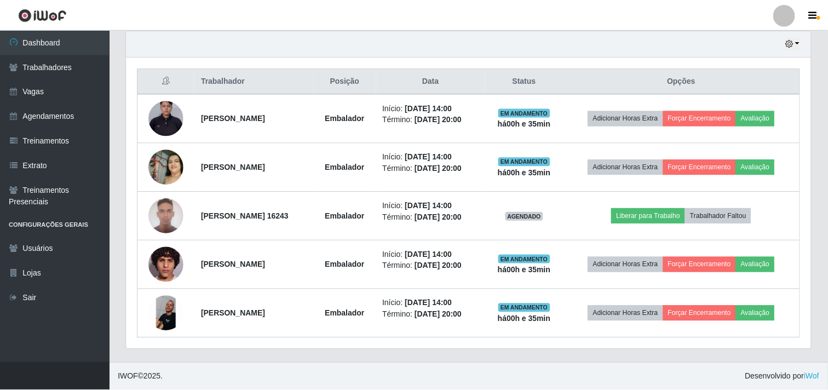
scroll to position [227, 684]
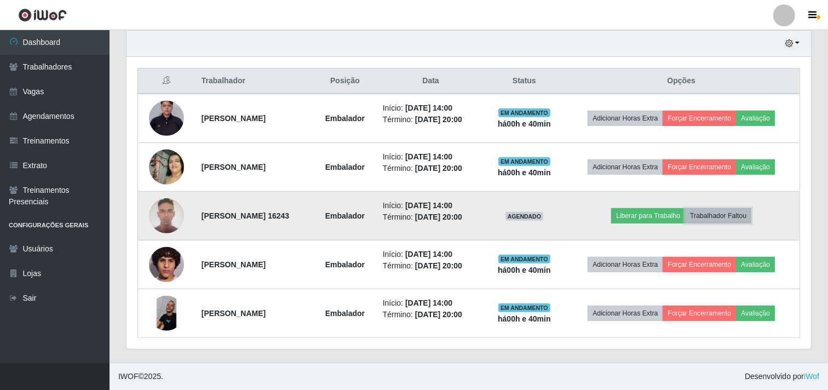
click at [735, 216] on button "Trabalhador Faltou" at bounding box center [718, 215] width 66 height 15
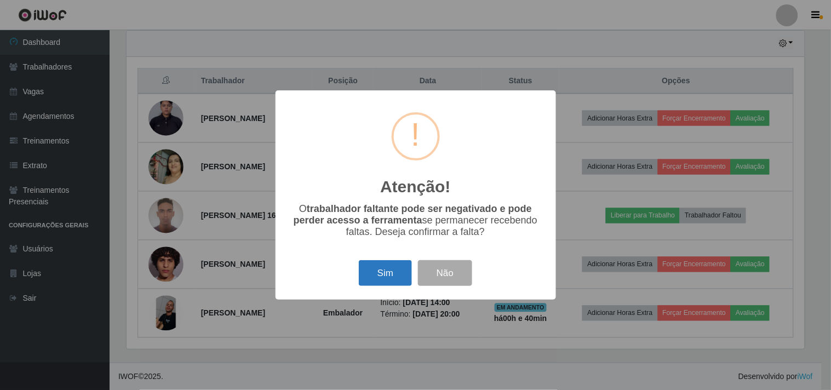
click at [381, 271] on button "Sim" at bounding box center [385, 273] width 53 height 26
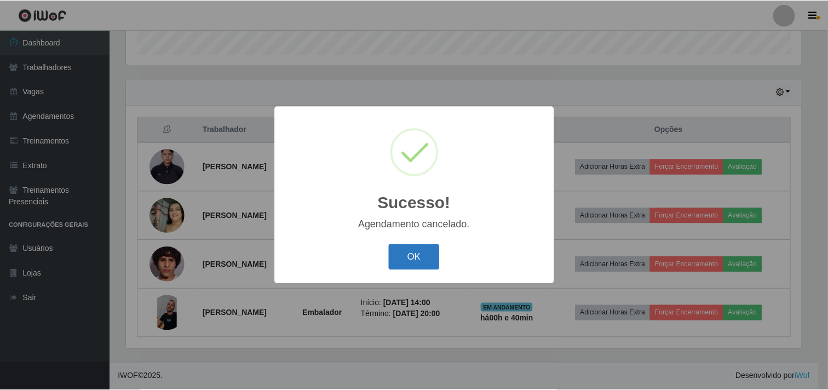
scroll to position [337, 0]
click at [413, 249] on button "OK" at bounding box center [415, 257] width 51 height 26
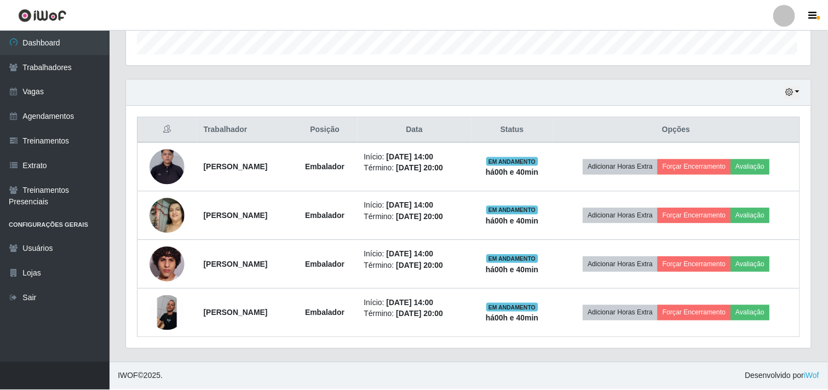
scroll to position [227, 684]
